Goal: Understand process/instructions: Learn how to perform a task or action

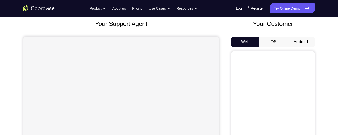
click at [304, 43] on button "Android" at bounding box center [300, 42] width 28 height 10
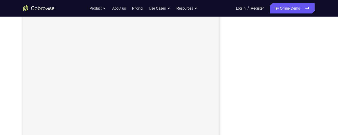
scroll to position [81, 0]
click at [327, 43] on div "Your Support Agent Your Customer Web iOS Android Next Steps We’d be happy to gi…" at bounding box center [169, 107] width 332 height 343
click at [315, 50] on div "Your Support Agent Your Customer Web iOS Android Next Steps We’d be happy to gi…" at bounding box center [169, 124] width 332 height 343
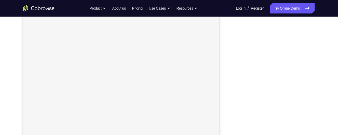
click at [319, 51] on div "Your Support Agent Your Customer Web iOS Android Next Steps We’d be happy to gi…" at bounding box center [169, 86] width 332 height 343
click at [314, 51] on div at bounding box center [272, 76] width 83 height 160
